Goal: Information Seeking & Learning: Learn about a topic

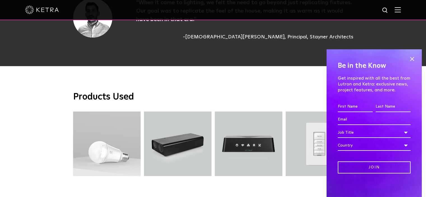
scroll to position [1669, 0]
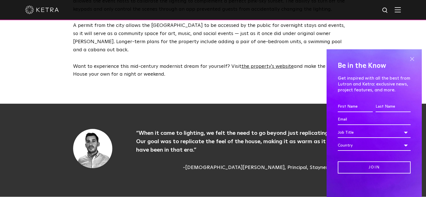
click at [408, 60] on span at bounding box center [412, 59] width 8 height 8
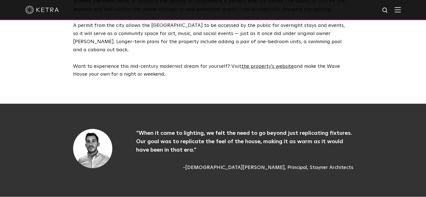
click at [41, 8] on img at bounding box center [42, 10] width 34 height 8
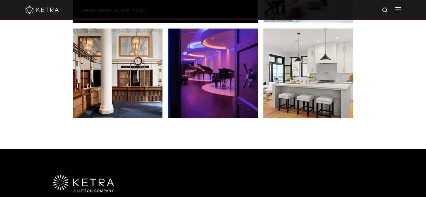
scroll to position [1177, 0]
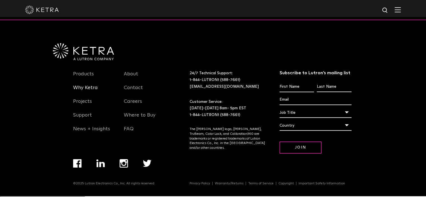
click at [78, 85] on link "Why Ketra" at bounding box center [85, 91] width 25 height 13
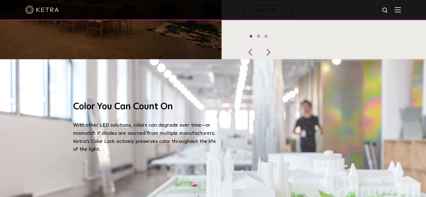
scroll to position [392, 0]
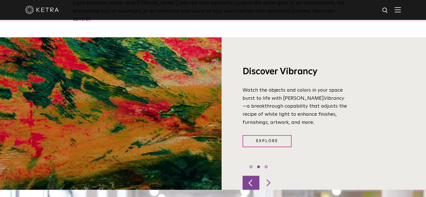
click at [255, 176] on div at bounding box center [251, 183] width 17 height 14
